Goal: Obtain resource: Obtain resource

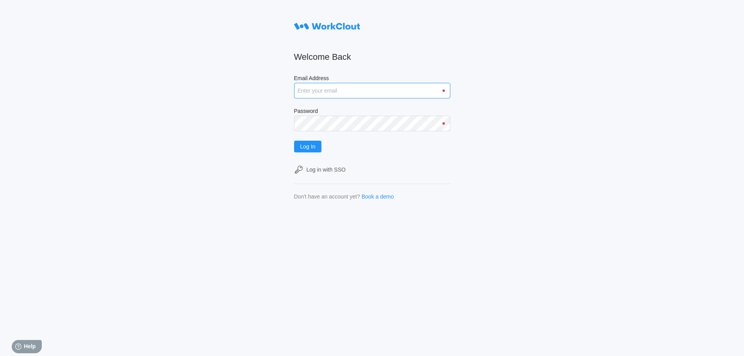
click at [354, 94] on input "Email Address" at bounding box center [372, 91] width 156 height 16
type input "dknights@simcona.com"
click at [294, 141] on button "Log In" at bounding box center [308, 147] width 28 height 12
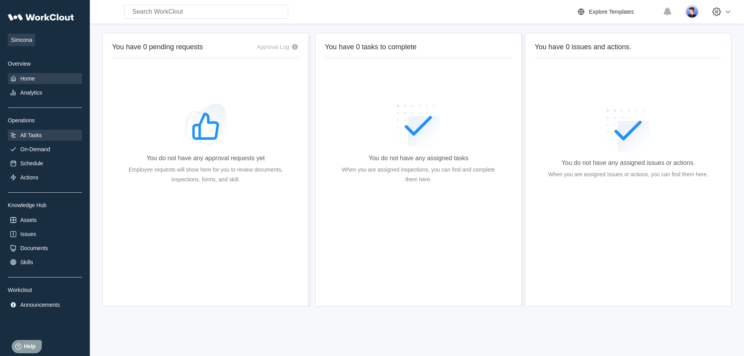
click at [23, 139] on div "All Tasks" at bounding box center [45, 135] width 74 height 11
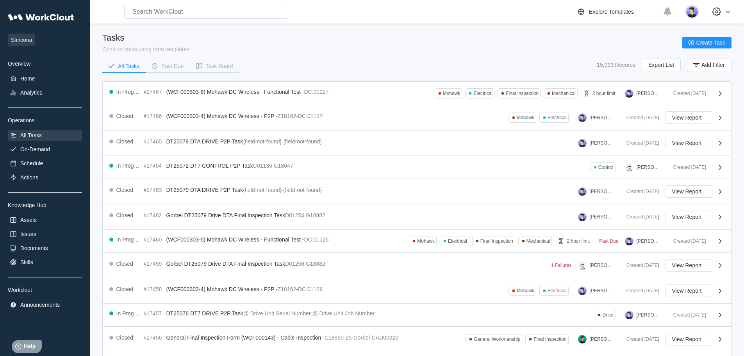
click at [190, 11] on input "text" at bounding box center [206, 12] width 164 height 14
click at [345, 38] on div "Tasks Conduct tasks using form templates Create Task" at bounding box center [416, 43] width 629 height 20
drag, startPoint x: 184, startPoint y: 13, endPoint x: 54, endPoint y: 14, distance: 130.1
click at [54, 14] on div "Simcona Overview Home Analytics Operations All Tasks On-Demand Schedule Actions…" at bounding box center [372, 245] width 744 height 491
type input "remote"
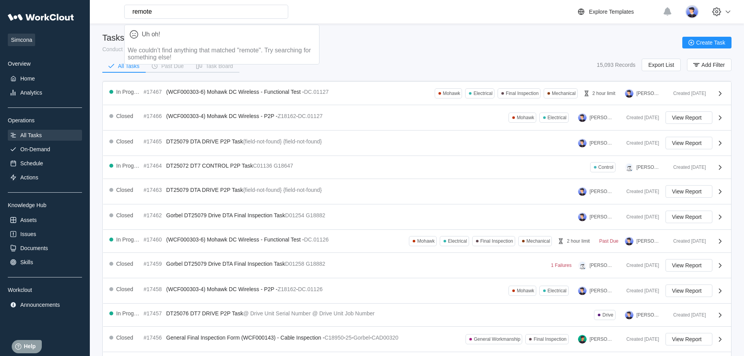
drag, startPoint x: 184, startPoint y: 13, endPoint x: 89, endPoint y: 12, distance: 95.0
click at [60, 13] on div "Simcona Overview Home Analytics Operations All Tasks On-Demand Schedule Actions…" at bounding box center [372, 245] width 744 height 491
click at [207, 62] on button "Task Board" at bounding box center [214, 66] width 49 height 12
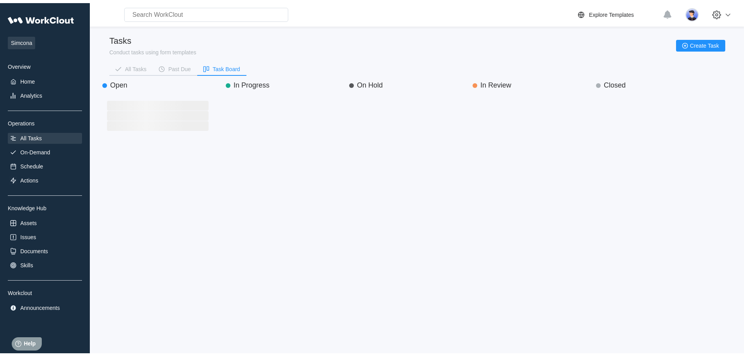
scroll to position [247, 111]
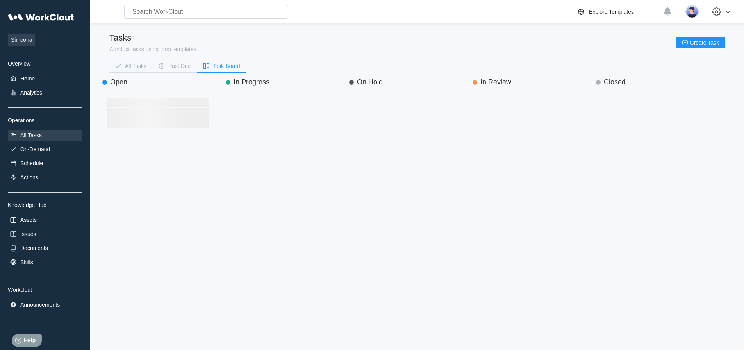
click at [133, 63] on div "All Tasks" at bounding box center [135, 65] width 21 height 5
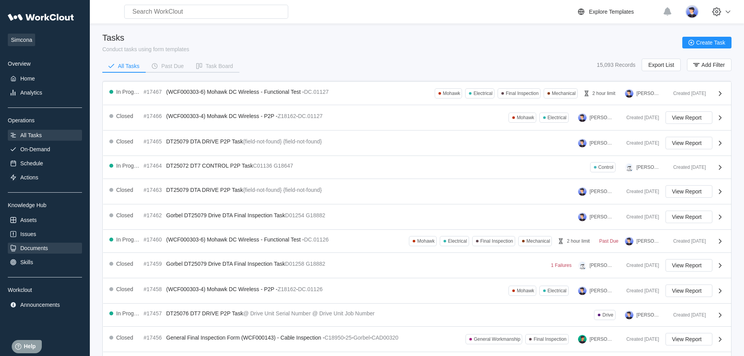
click at [20, 245] on div "Documents" at bounding box center [34, 248] width 28 height 6
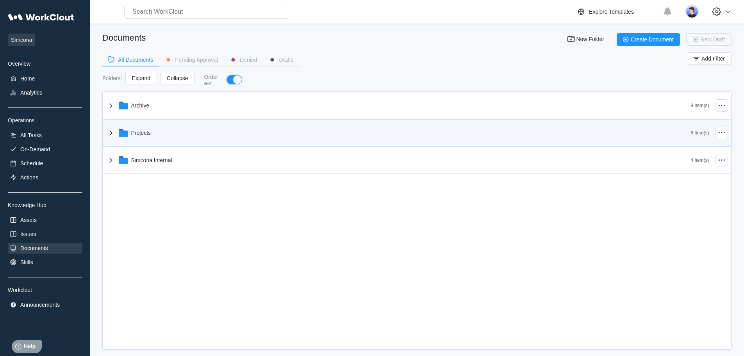
click at [110, 131] on icon at bounding box center [110, 132] width 9 height 9
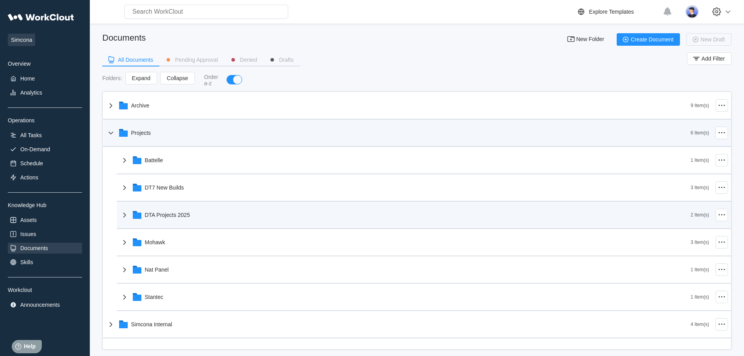
click at [125, 212] on icon at bounding box center [124, 214] width 9 height 9
click at [125, 216] on icon at bounding box center [124, 214] width 5 height 3
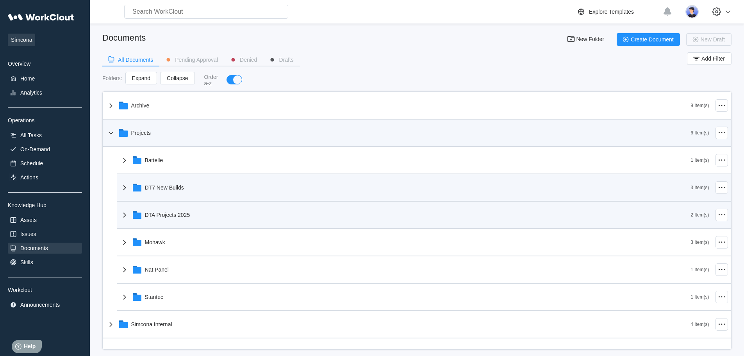
click at [126, 187] on icon at bounding box center [124, 187] width 9 height 9
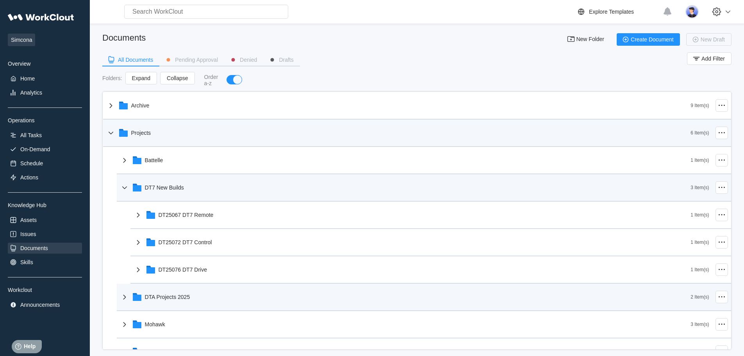
click at [123, 189] on icon at bounding box center [124, 187] width 9 height 9
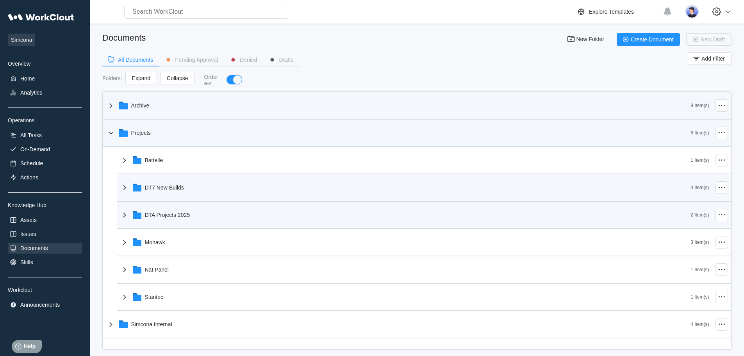
click at [113, 103] on icon at bounding box center [110, 105] width 9 height 9
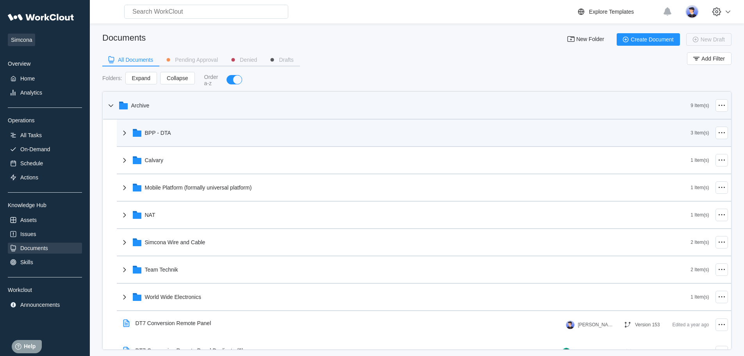
click at [122, 136] on icon at bounding box center [124, 132] width 9 height 9
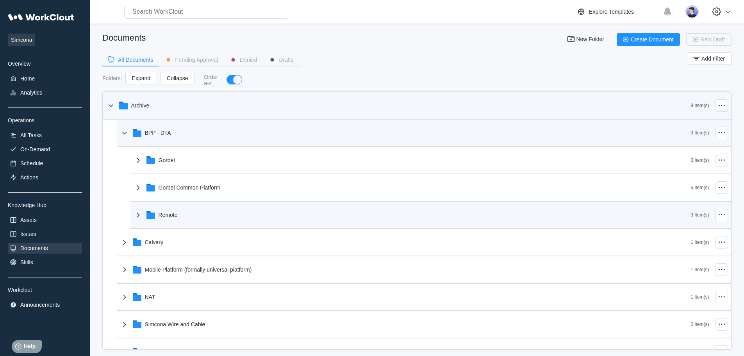
click at [138, 218] on icon at bounding box center [138, 214] width 9 height 9
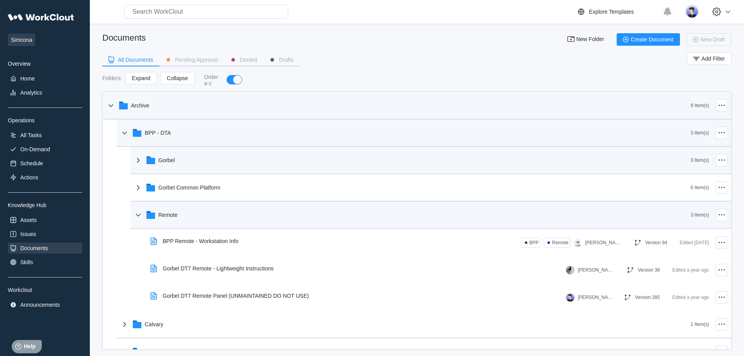
click at [136, 162] on icon at bounding box center [138, 160] width 9 height 9
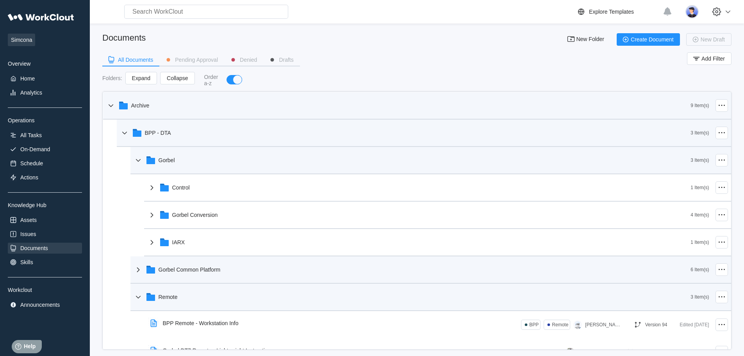
click at [136, 270] on icon at bounding box center [138, 269] width 9 height 9
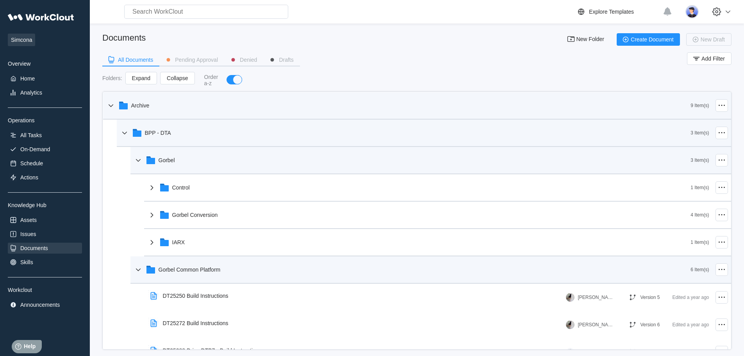
click at [127, 132] on icon at bounding box center [124, 132] width 9 height 9
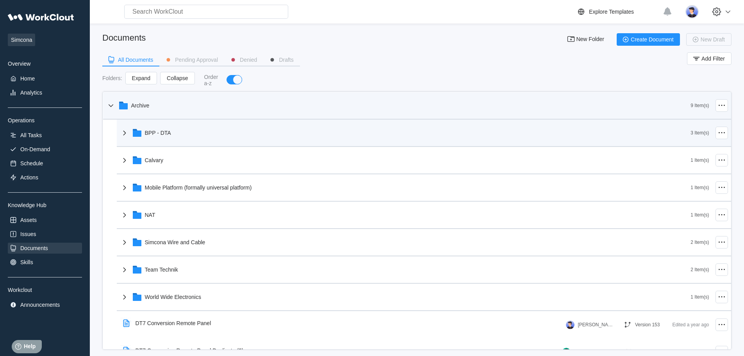
click at [110, 106] on icon at bounding box center [110, 105] width 5 height 3
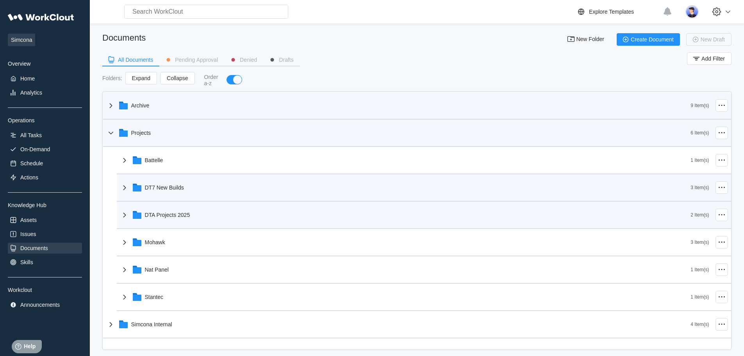
click at [124, 190] on icon at bounding box center [124, 187] width 9 height 9
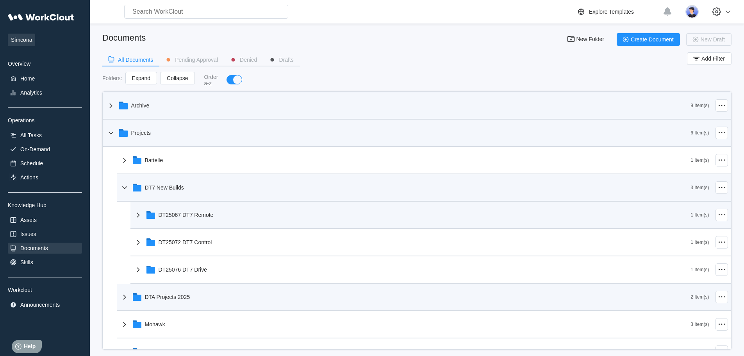
click at [137, 211] on icon at bounding box center [138, 214] width 9 height 9
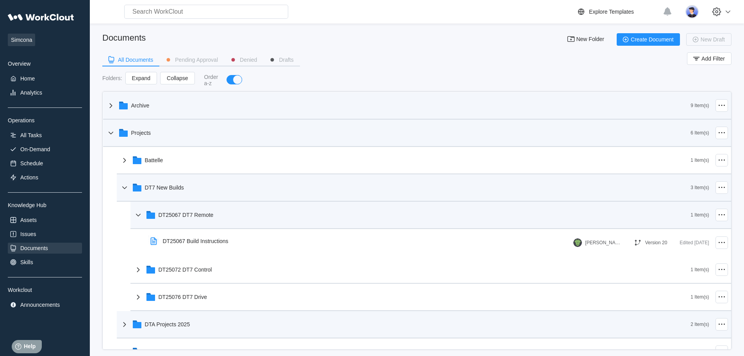
click at [138, 214] on icon at bounding box center [138, 214] width 9 height 9
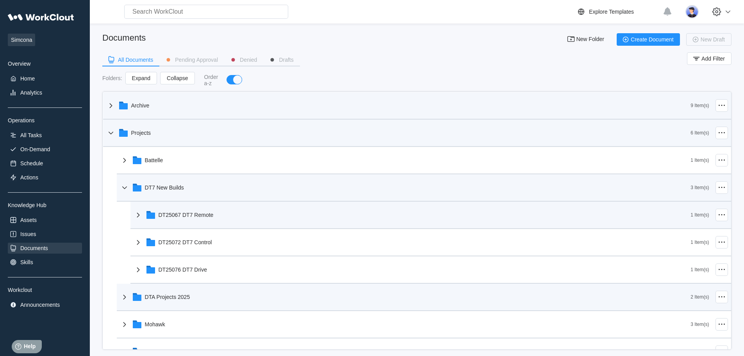
click at [123, 190] on icon at bounding box center [124, 187] width 9 height 9
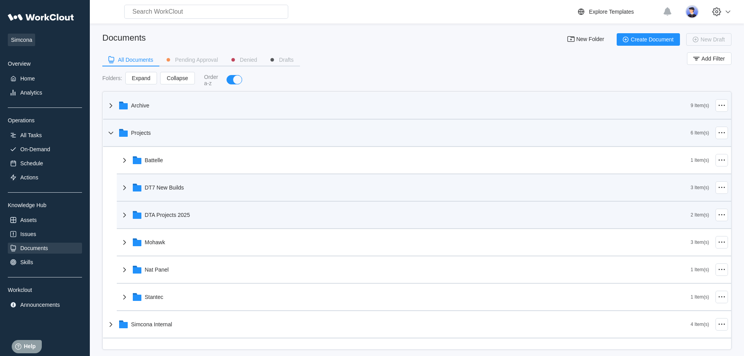
click at [125, 215] on icon at bounding box center [124, 215] width 3 height 5
click at [124, 214] on icon at bounding box center [124, 214] width 9 height 9
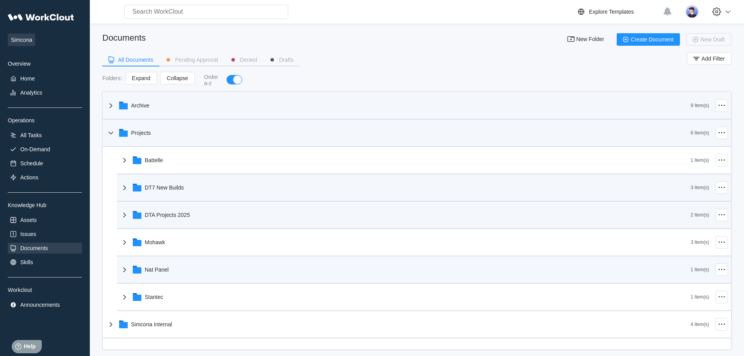
click at [124, 269] on icon at bounding box center [124, 269] width 9 height 9
click at [126, 268] on icon at bounding box center [124, 269] width 9 height 9
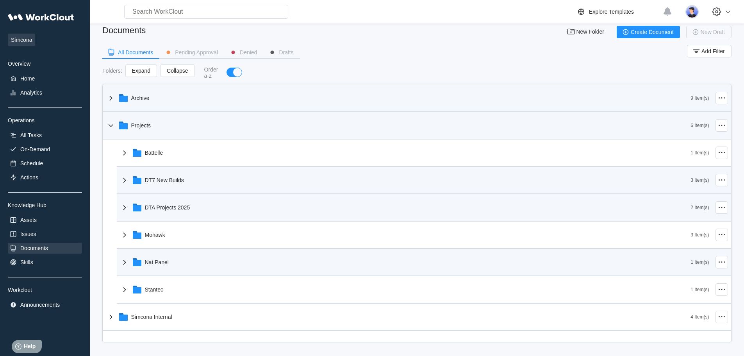
scroll to position [9, 0]
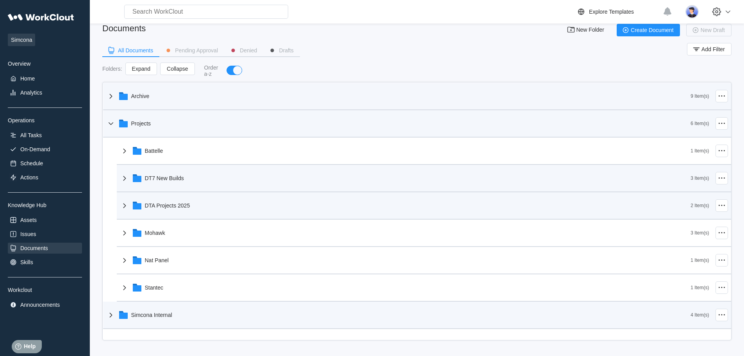
click at [113, 314] on icon at bounding box center [110, 314] width 9 height 9
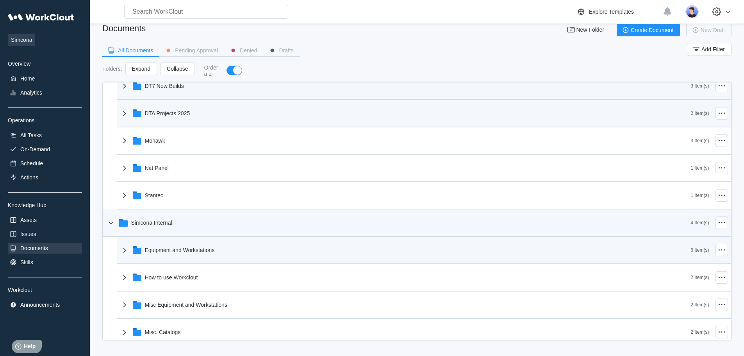
scroll to position [98, 0]
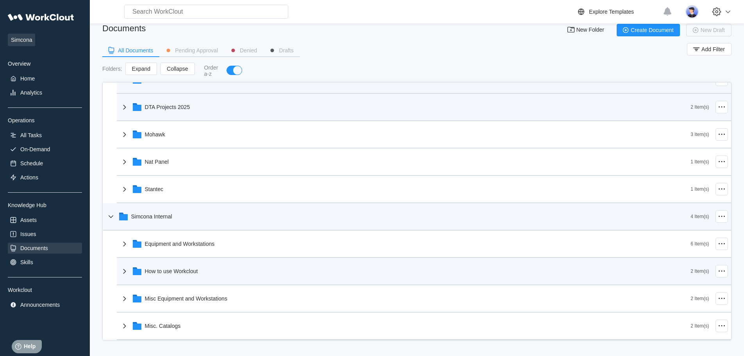
click at [126, 271] on icon at bounding box center [124, 270] width 9 height 9
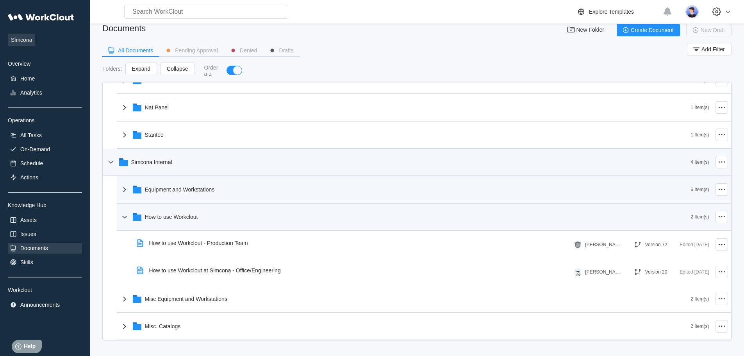
scroll to position [153, 0]
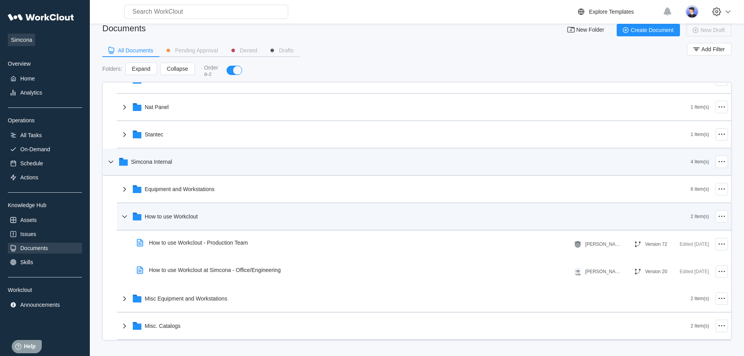
click at [125, 217] on icon at bounding box center [124, 216] width 5 height 3
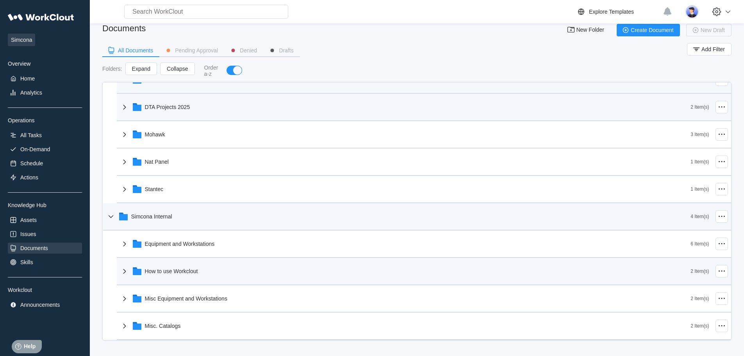
scroll to position [98, 0]
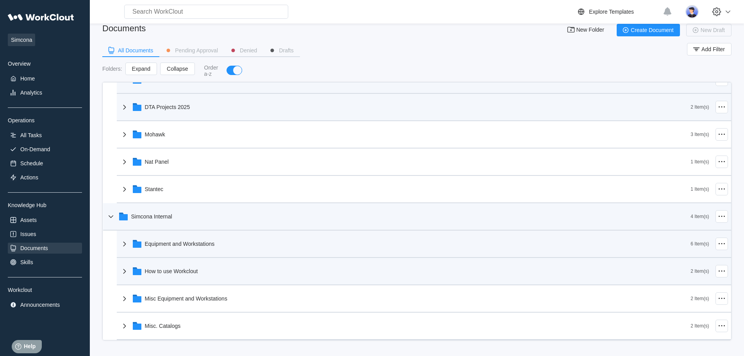
click at [123, 245] on icon at bounding box center [124, 243] width 9 height 9
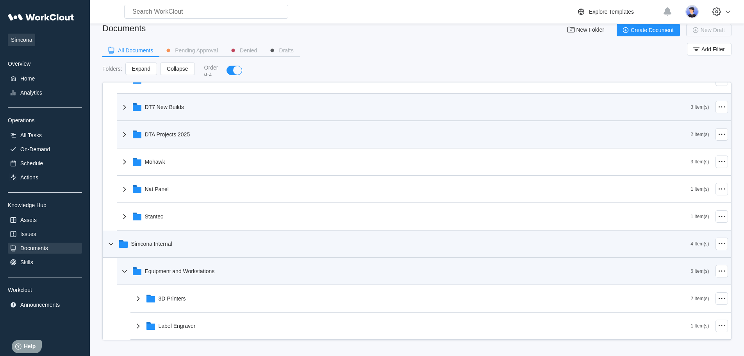
scroll to position [59, 0]
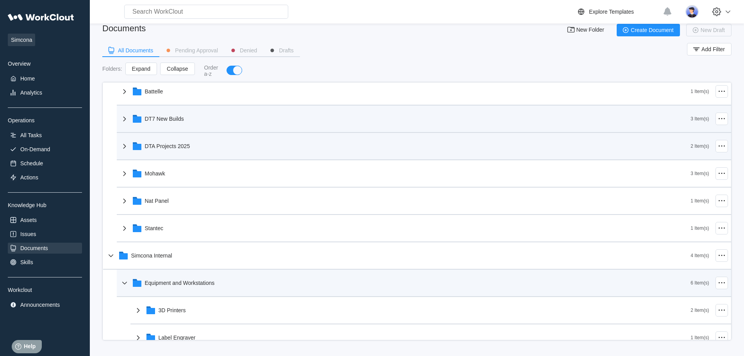
click at [125, 284] on icon at bounding box center [124, 282] width 5 height 3
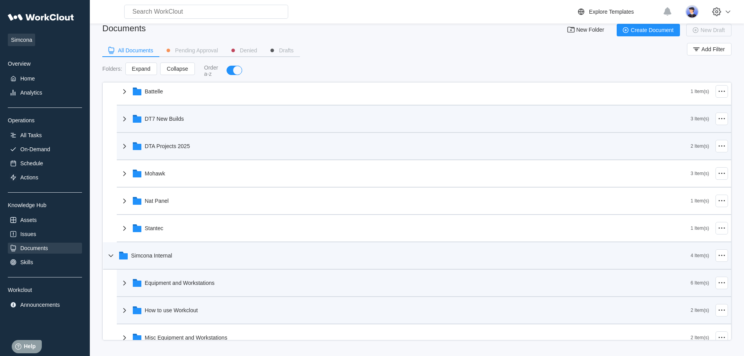
click at [111, 259] on icon at bounding box center [110, 255] width 9 height 9
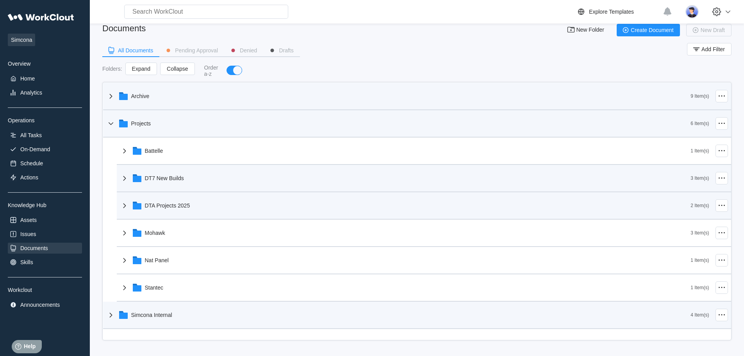
scroll to position [0, 0]
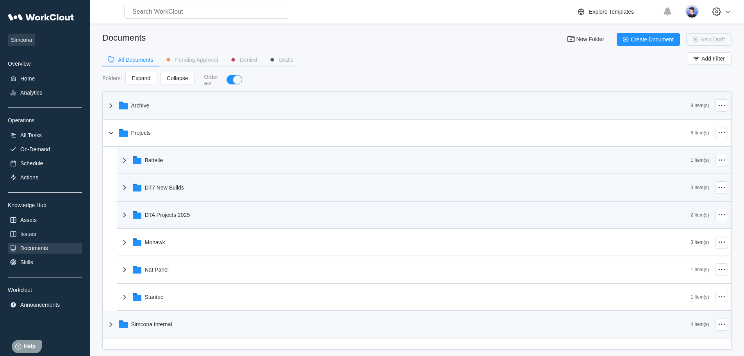
click at [124, 159] on icon at bounding box center [124, 160] width 9 height 9
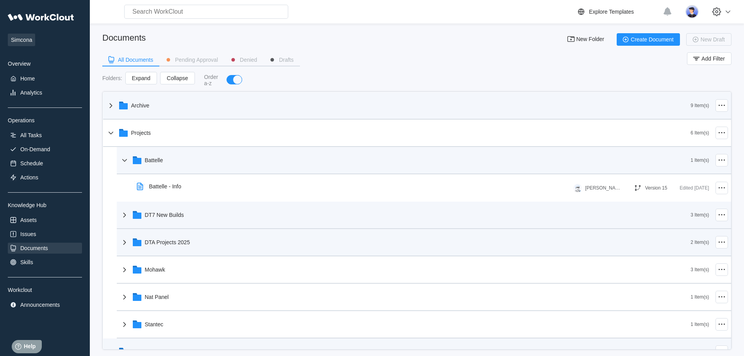
click at [125, 159] on icon at bounding box center [124, 160] width 9 height 9
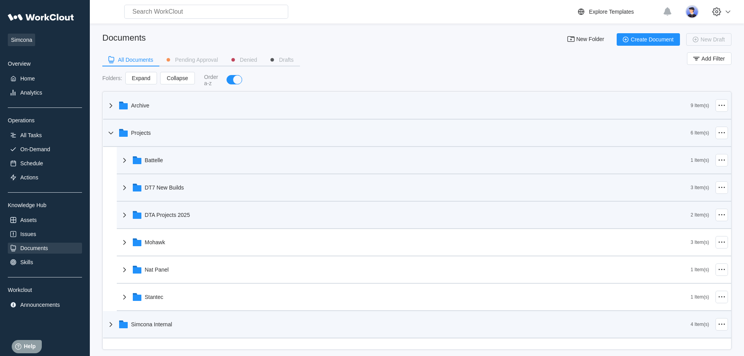
click at [109, 134] on icon at bounding box center [110, 132] width 9 height 9
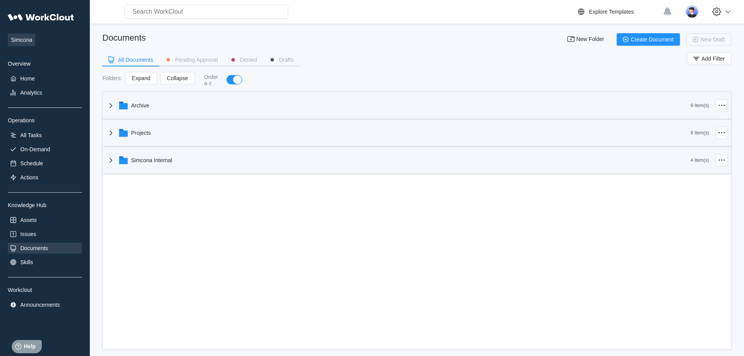
click at [112, 107] on icon at bounding box center [110, 105] width 9 height 9
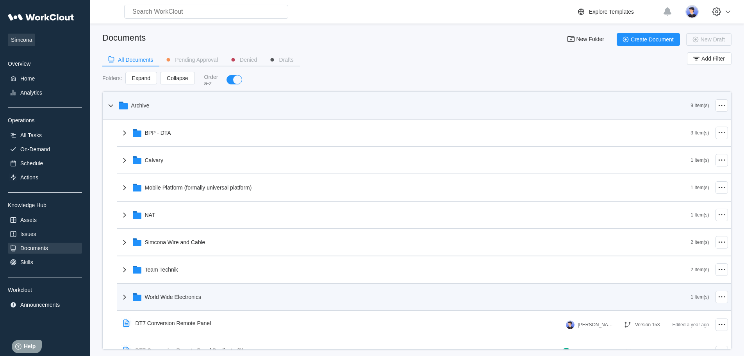
click at [125, 299] on icon at bounding box center [124, 296] width 9 height 9
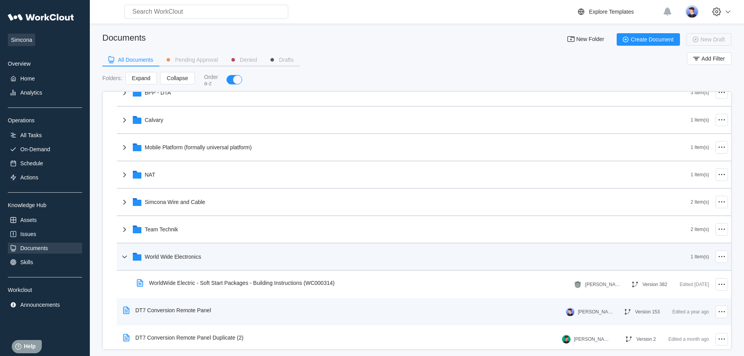
scroll to position [78, 0]
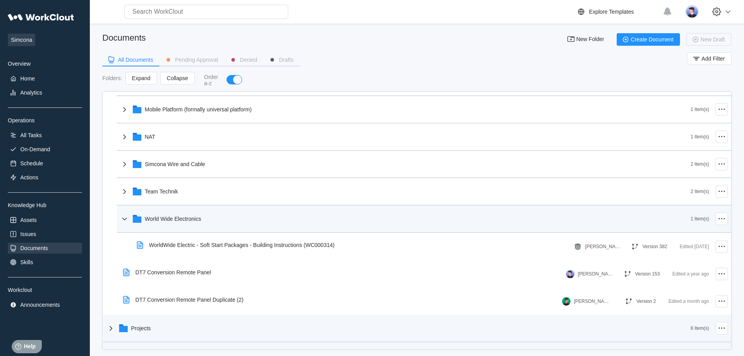
click at [125, 216] on icon at bounding box center [124, 218] width 9 height 9
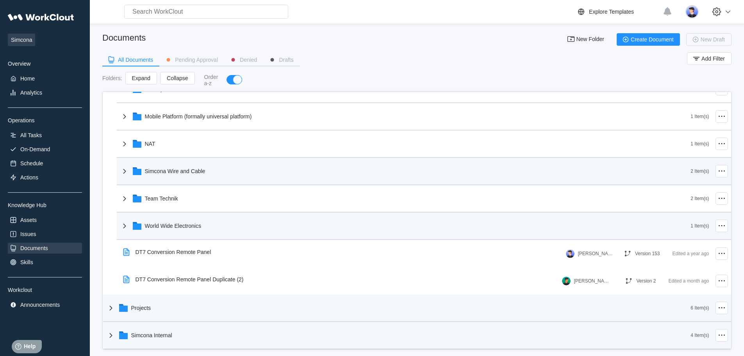
scroll to position [71, 0]
click at [124, 171] on icon at bounding box center [124, 170] width 9 height 9
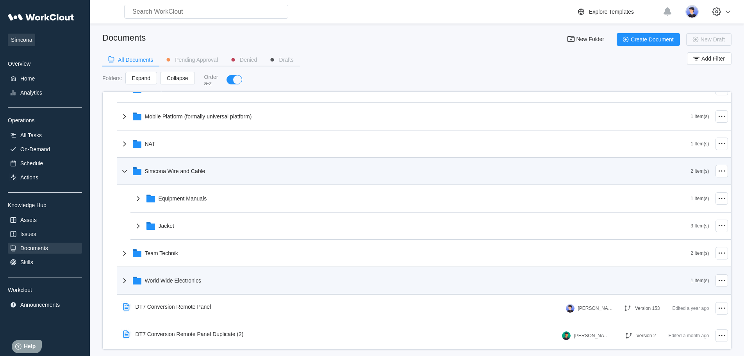
click at [124, 171] on icon at bounding box center [124, 170] width 9 height 9
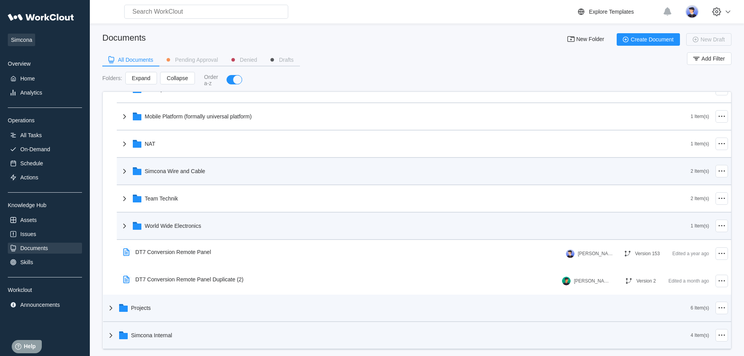
scroll to position [0, 0]
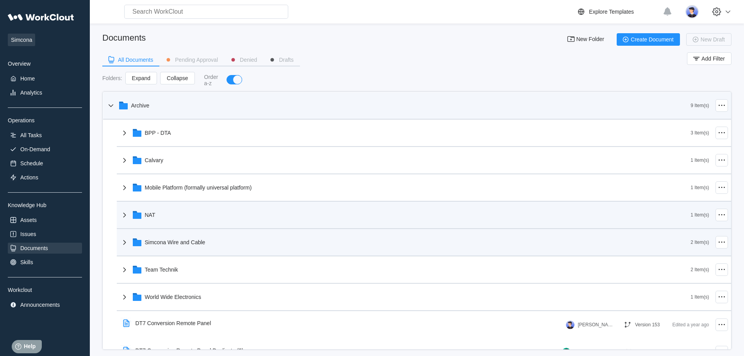
click at [126, 216] on icon at bounding box center [124, 214] width 9 height 9
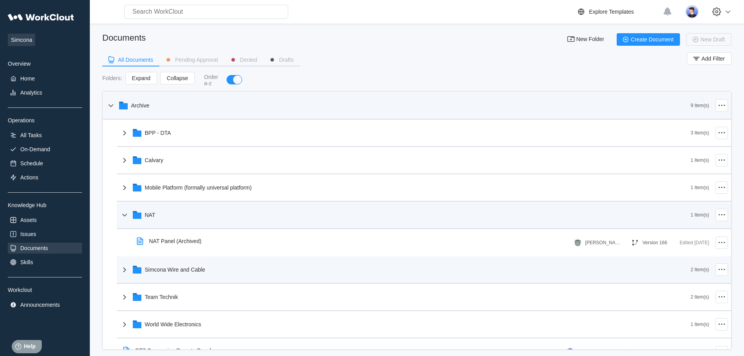
click at [127, 215] on icon at bounding box center [124, 214] width 9 height 9
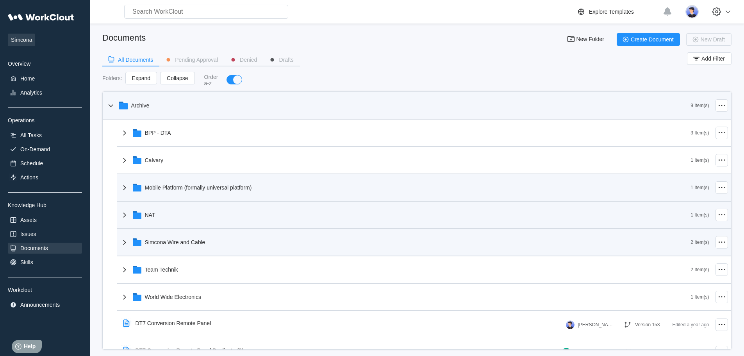
click at [125, 190] on icon at bounding box center [124, 187] width 9 height 9
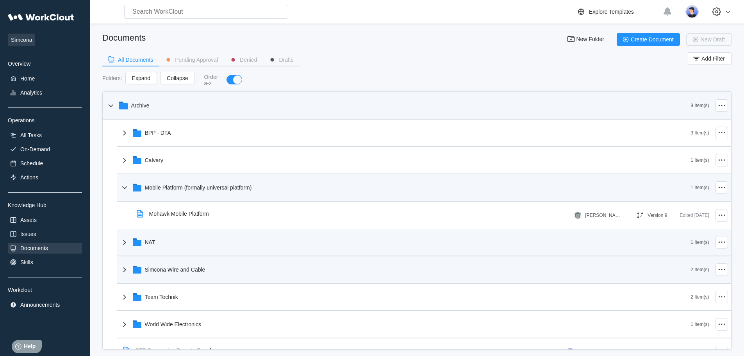
click at [123, 186] on icon at bounding box center [124, 187] width 9 height 9
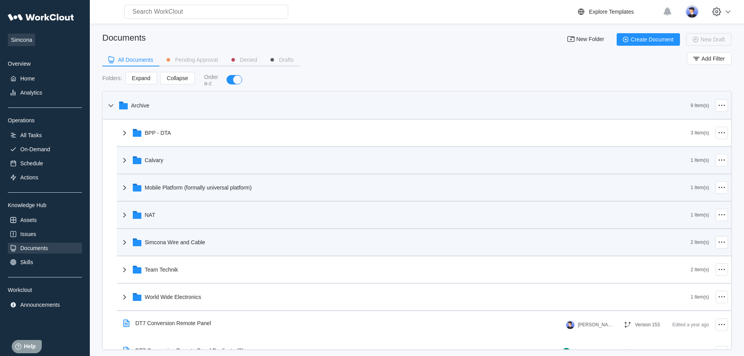
click at [126, 162] on icon at bounding box center [124, 160] width 9 height 9
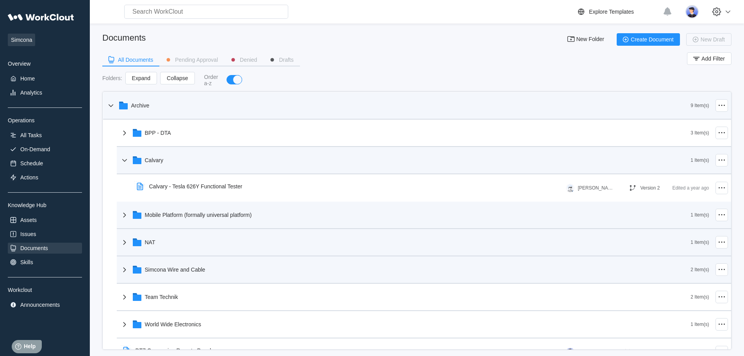
click at [125, 161] on icon at bounding box center [124, 160] width 5 height 3
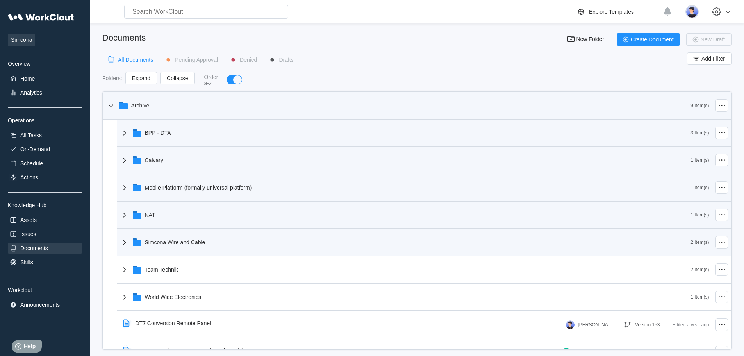
click at [126, 129] on icon at bounding box center [124, 132] width 9 height 9
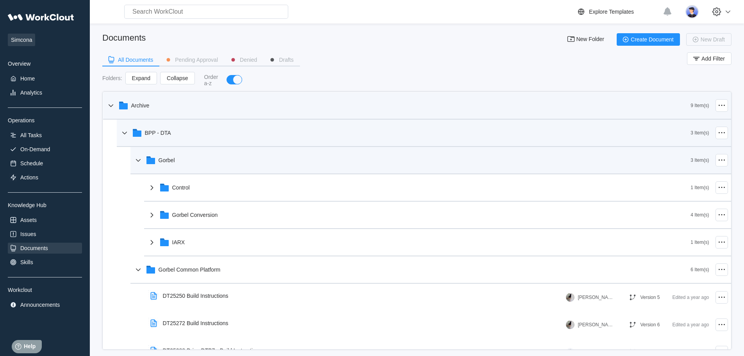
click at [138, 160] on icon at bounding box center [138, 160] width 9 height 9
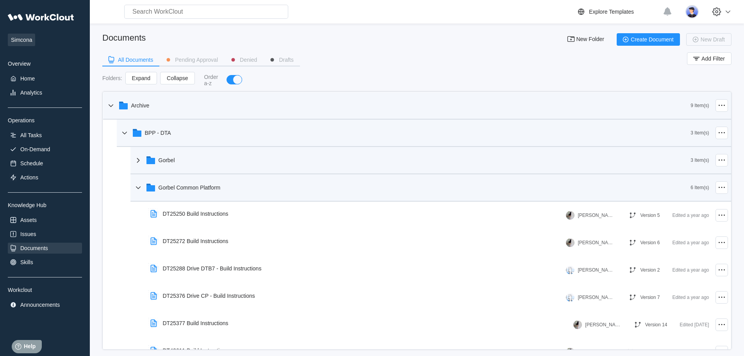
click at [139, 184] on icon at bounding box center [138, 187] width 9 height 9
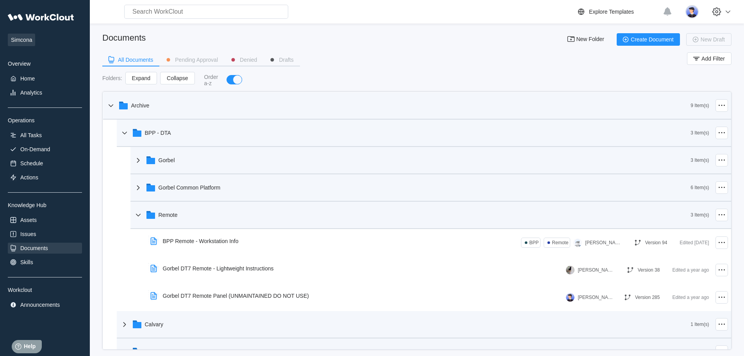
click at [140, 214] on icon at bounding box center [138, 214] width 5 height 3
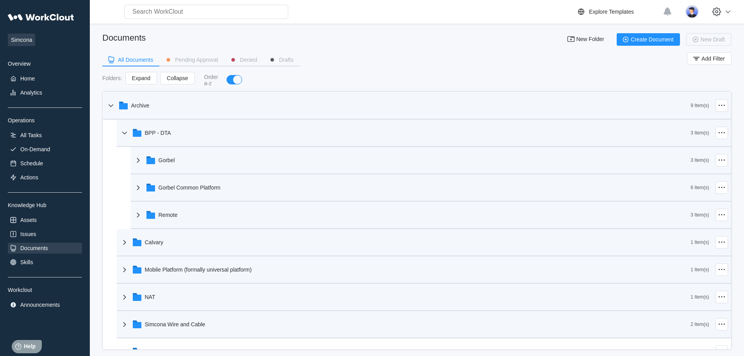
click at [141, 216] on icon at bounding box center [138, 214] width 9 height 9
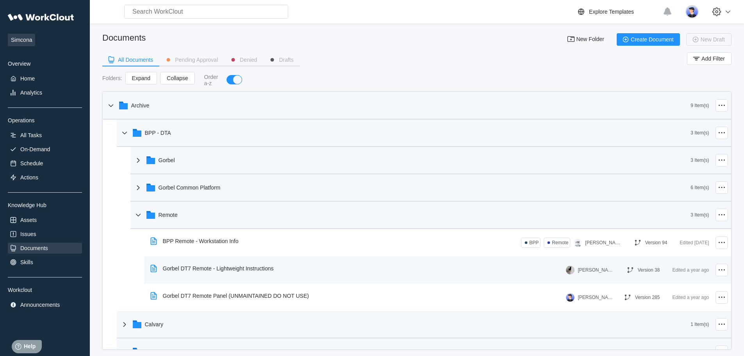
click at [232, 268] on div "Gorbel DT7 Remote - Lightweight Instructions" at bounding box center [218, 268] width 111 height 6
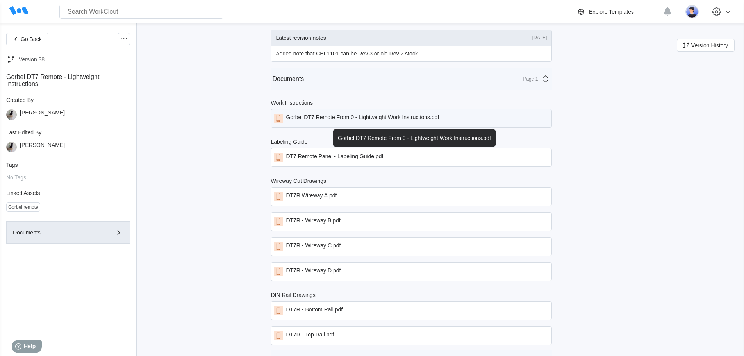
click at [358, 115] on div "Gorbel DT7 Remote From 0 - Lightweight Work Instructions.pdf" at bounding box center [362, 118] width 153 height 9
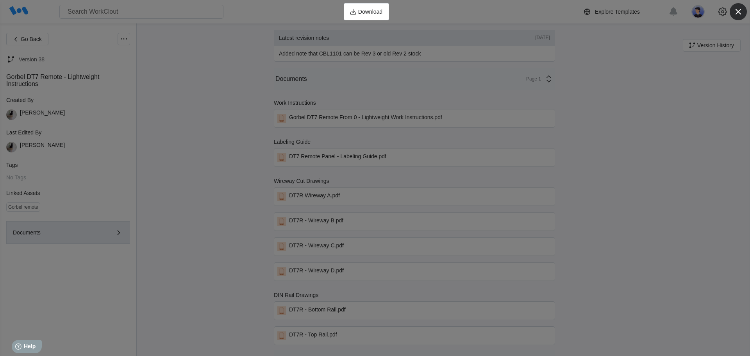
click at [740, 12] on icon "button" at bounding box center [738, 11] width 11 height 11
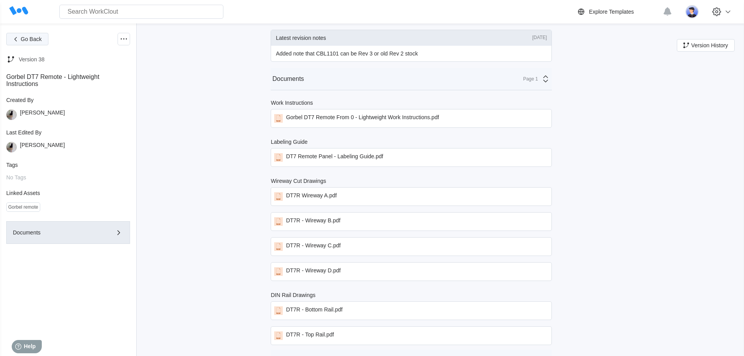
click at [36, 42] on button "Go Back" at bounding box center [27, 39] width 42 height 13
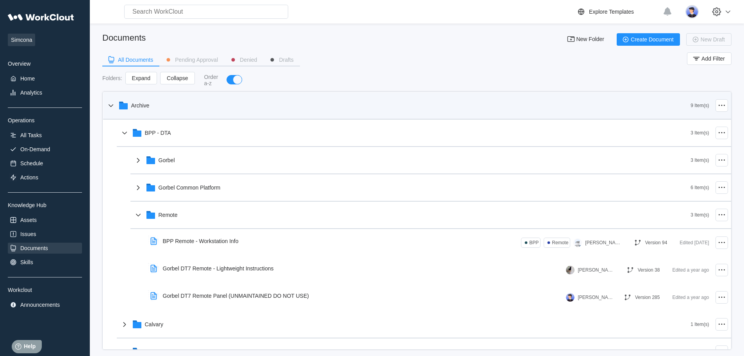
click at [109, 105] on icon at bounding box center [110, 105] width 5 height 3
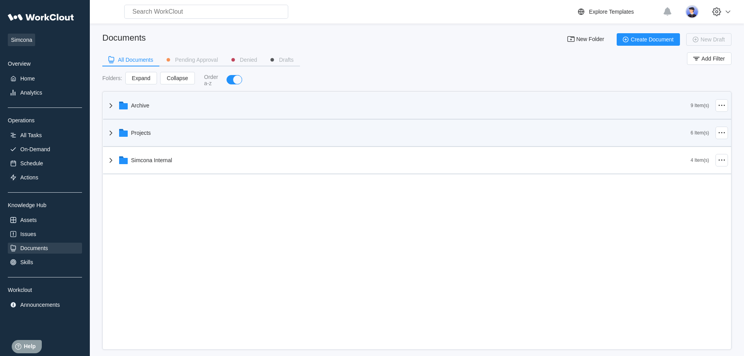
click at [110, 134] on icon at bounding box center [110, 132] width 9 height 9
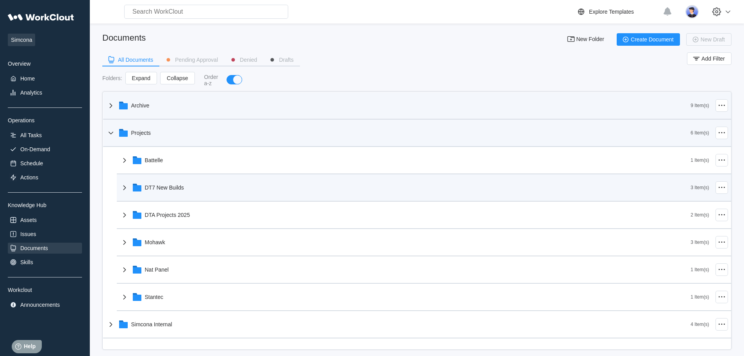
click at [122, 188] on icon at bounding box center [124, 187] width 9 height 9
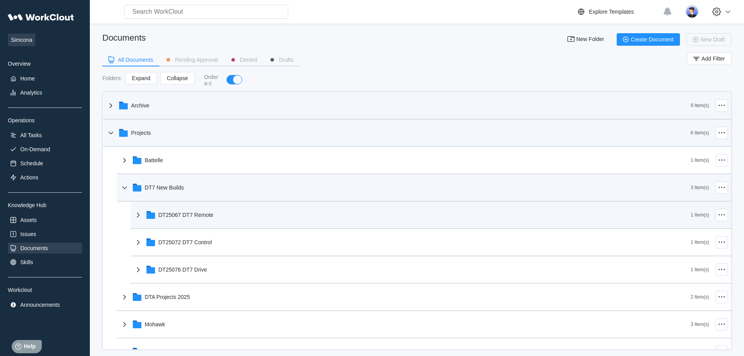
click at [138, 214] on icon at bounding box center [138, 214] width 9 height 9
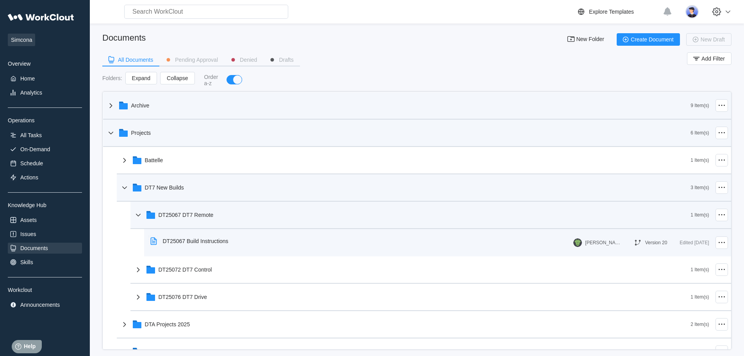
click at [183, 240] on div "DT25067 Build Instructions" at bounding box center [196, 241] width 66 height 6
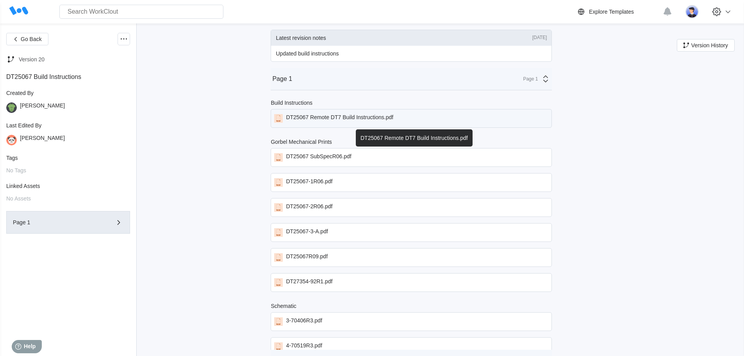
click at [329, 118] on div "DT25067 Remote DT7 Build Instructions.pdf" at bounding box center [339, 118] width 107 height 9
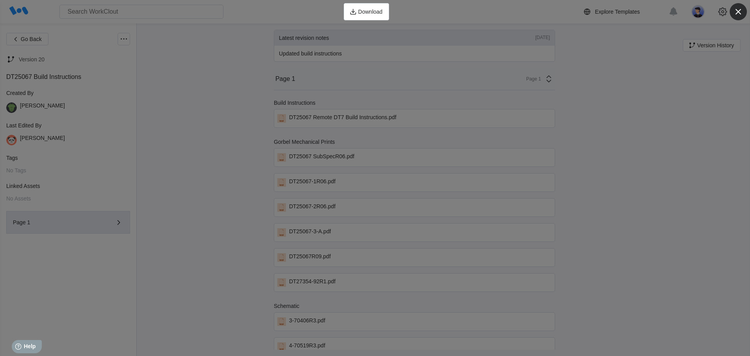
click at [737, 12] on icon "button" at bounding box center [738, 11] width 11 height 11
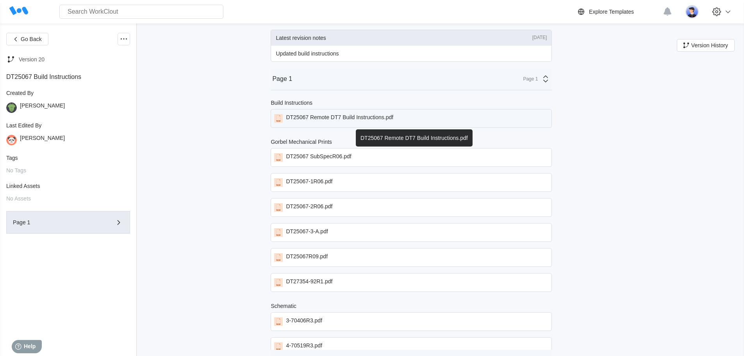
click at [355, 116] on div "DT25067 Remote DT7 Build Instructions.pdf" at bounding box center [339, 118] width 107 height 9
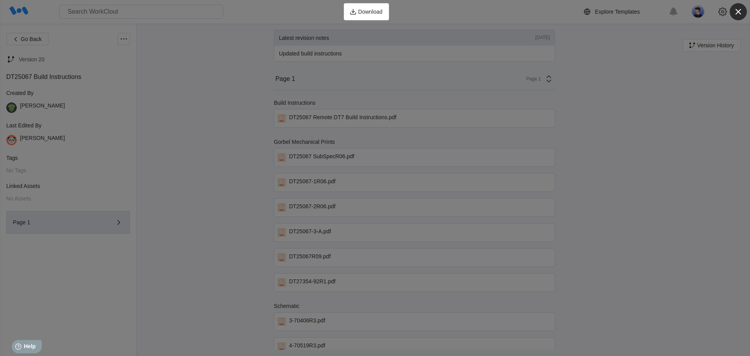
click at [736, 11] on icon "button" at bounding box center [738, 11] width 11 height 11
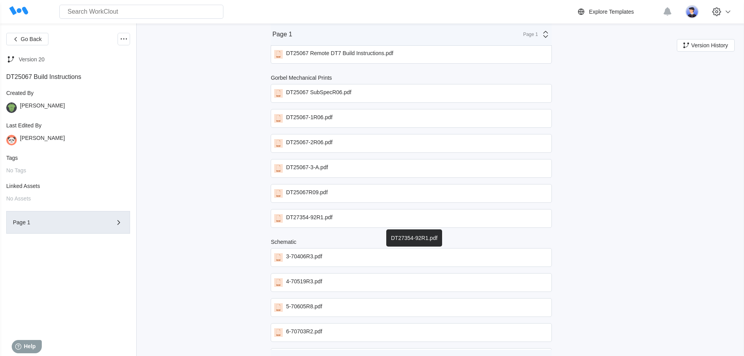
scroll to position [78, 0]
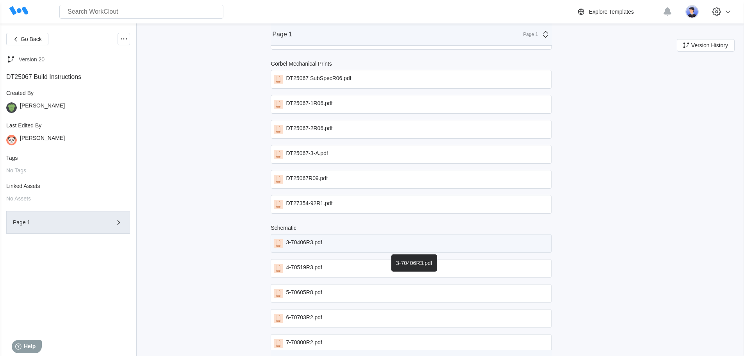
click at [315, 240] on div "3-70406R3.pdf" at bounding box center [304, 243] width 36 height 9
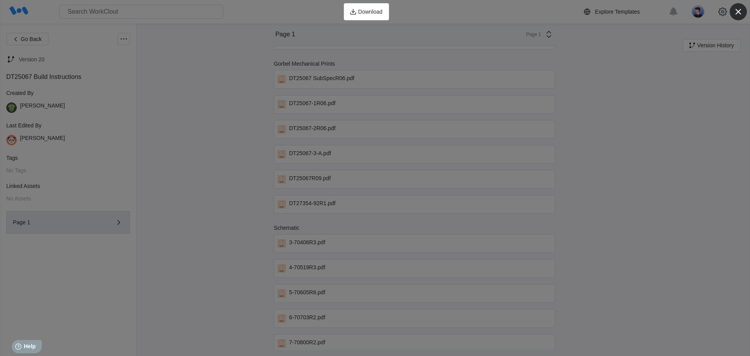
click at [736, 13] on icon "button" at bounding box center [738, 11] width 11 height 11
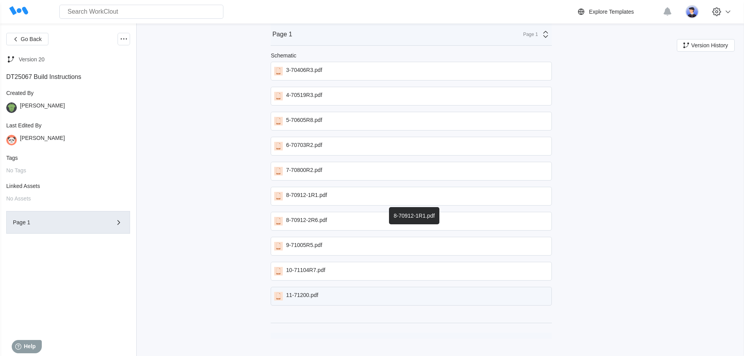
scroll to position [259, 0]
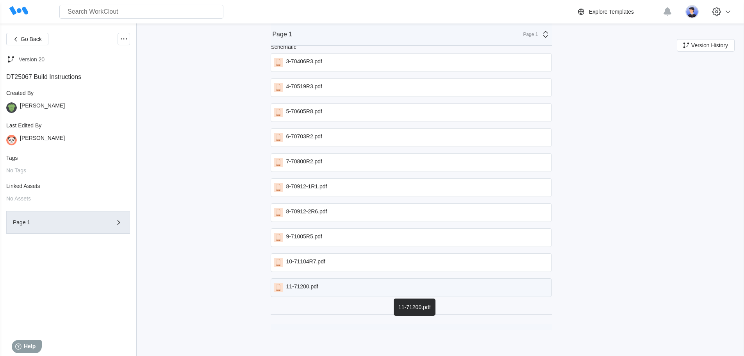
click at [294, 285] on div "11-71200.pdf" at bounding box center [302, 287] width 32 height 9
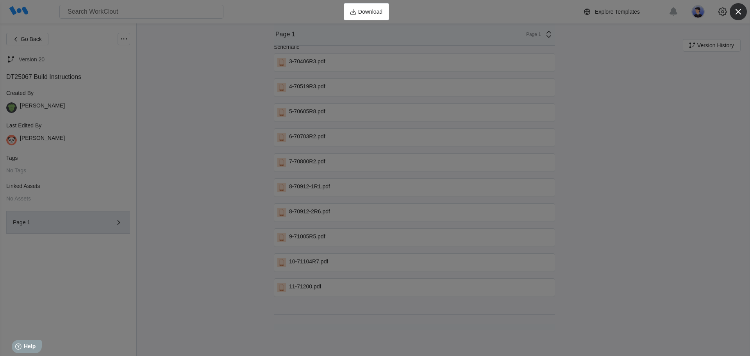
click at [741, 12] on icon "button" at bounding box center [738, 11] width 11 height 11
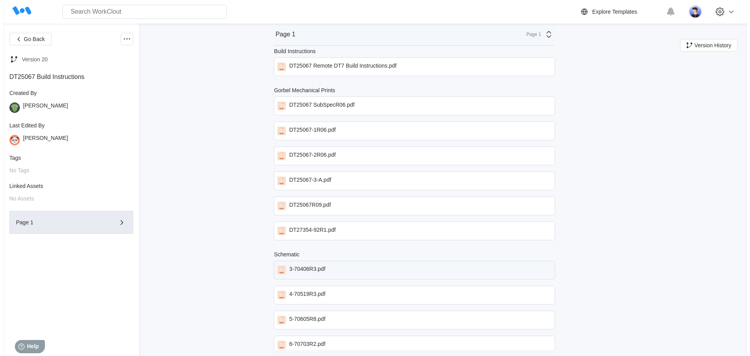
scroll to position [0, 0]
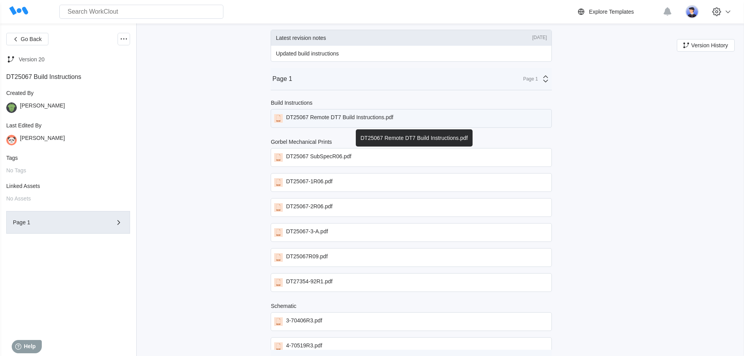
click at [324, 119] on div "DT25067 Remote DT7 Build Instructions.pdf" at bounding box center [339, 118] width 107 height 9
